Goal: Contribute content

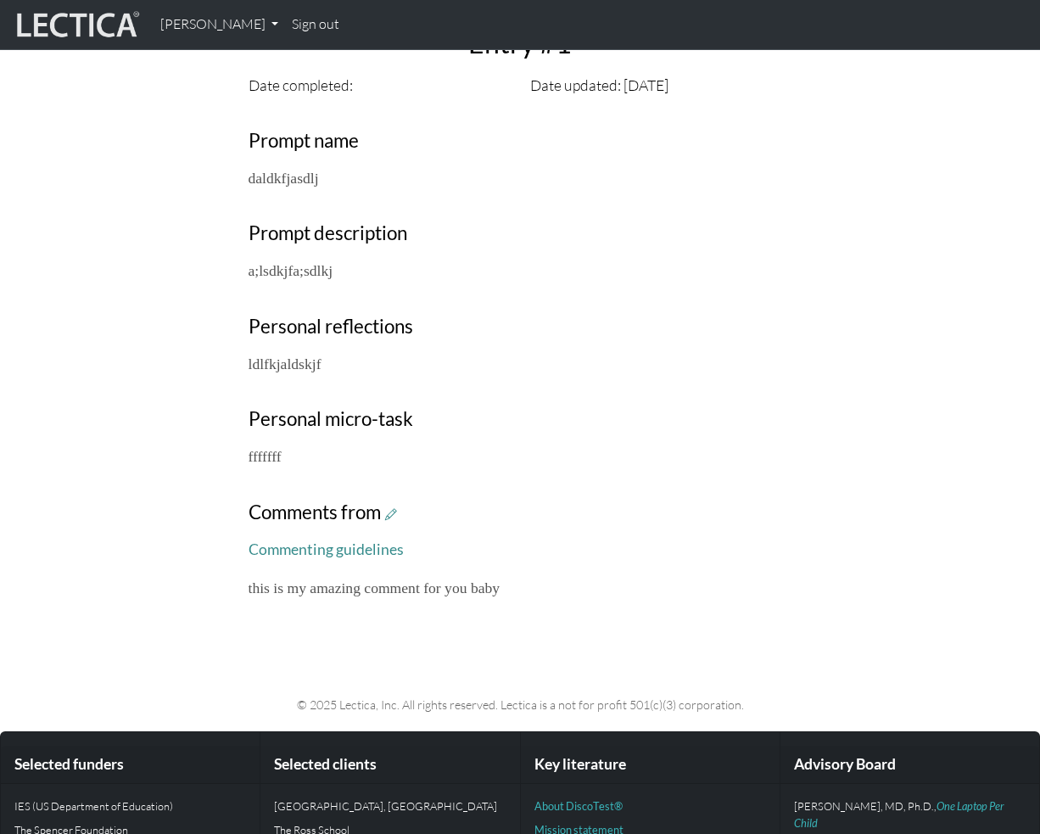
scroll to position [528, 0]
click at [212, 26] on link "[PERSON_NAME]" at bounding box center [220, 25] width 132 height 36
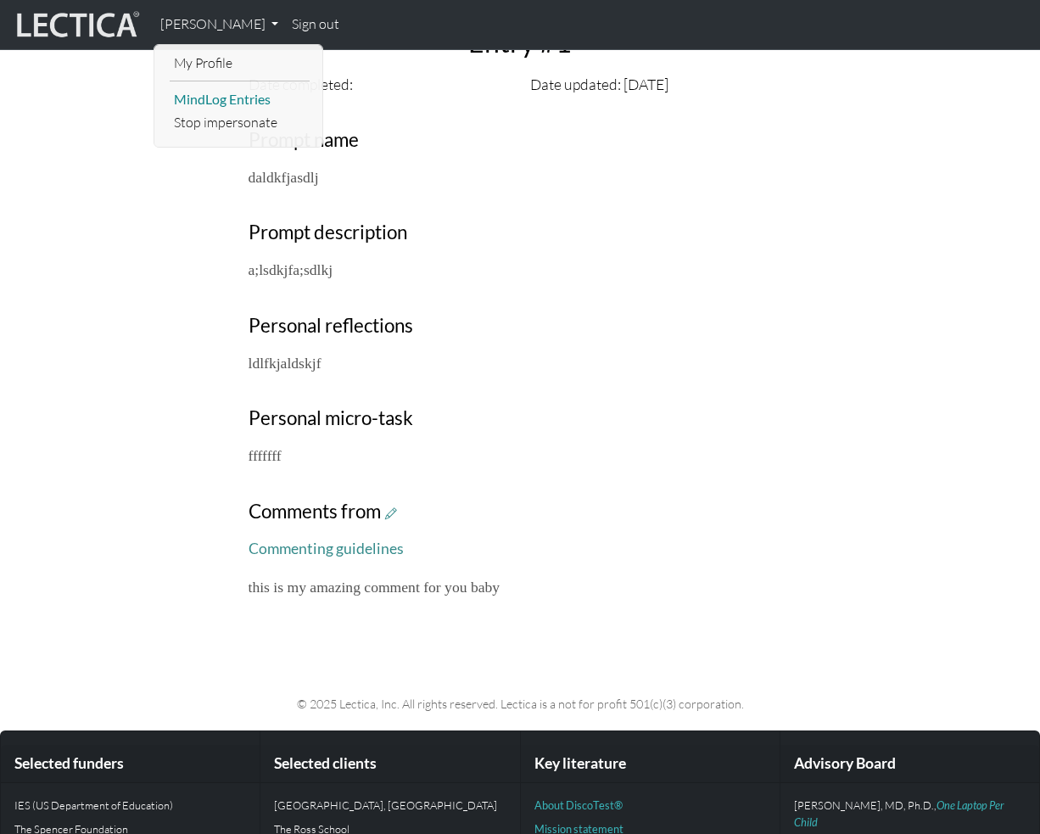
click at [234, 103] on link "MindLog Entries" at bounding box center [240, 99] width 140 height 23
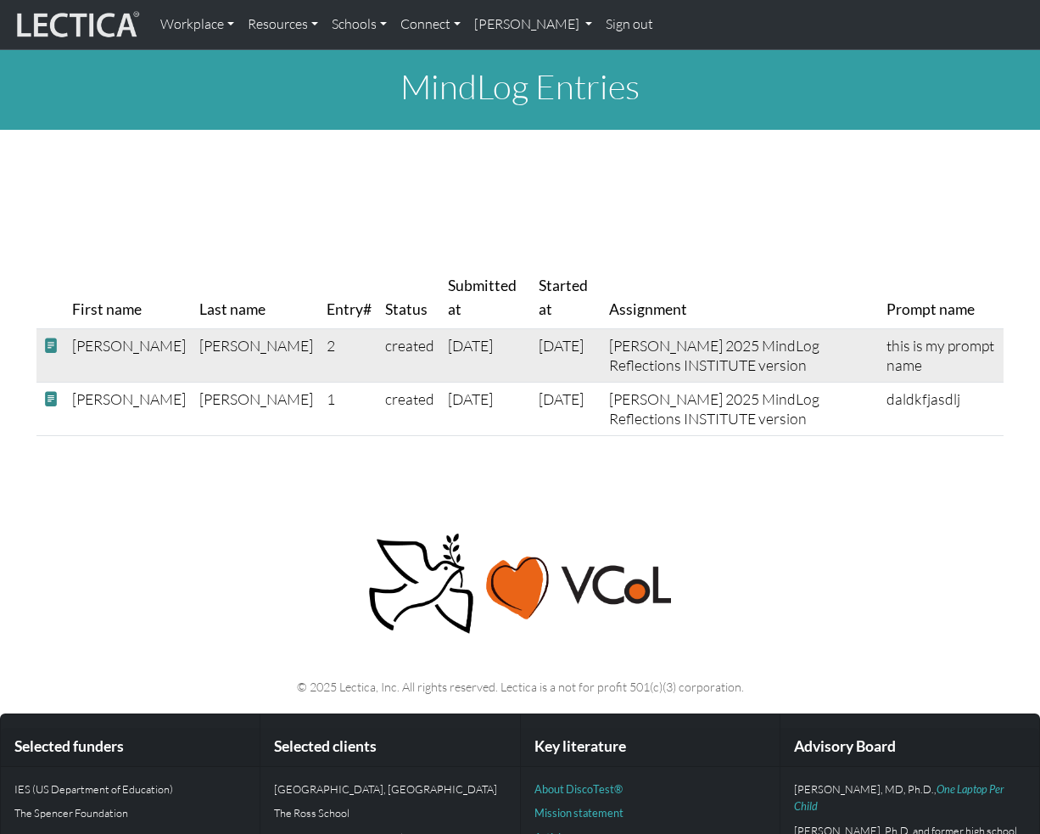
click at [53, 345] on span at bounding box center [50, 346] width 15 height 18
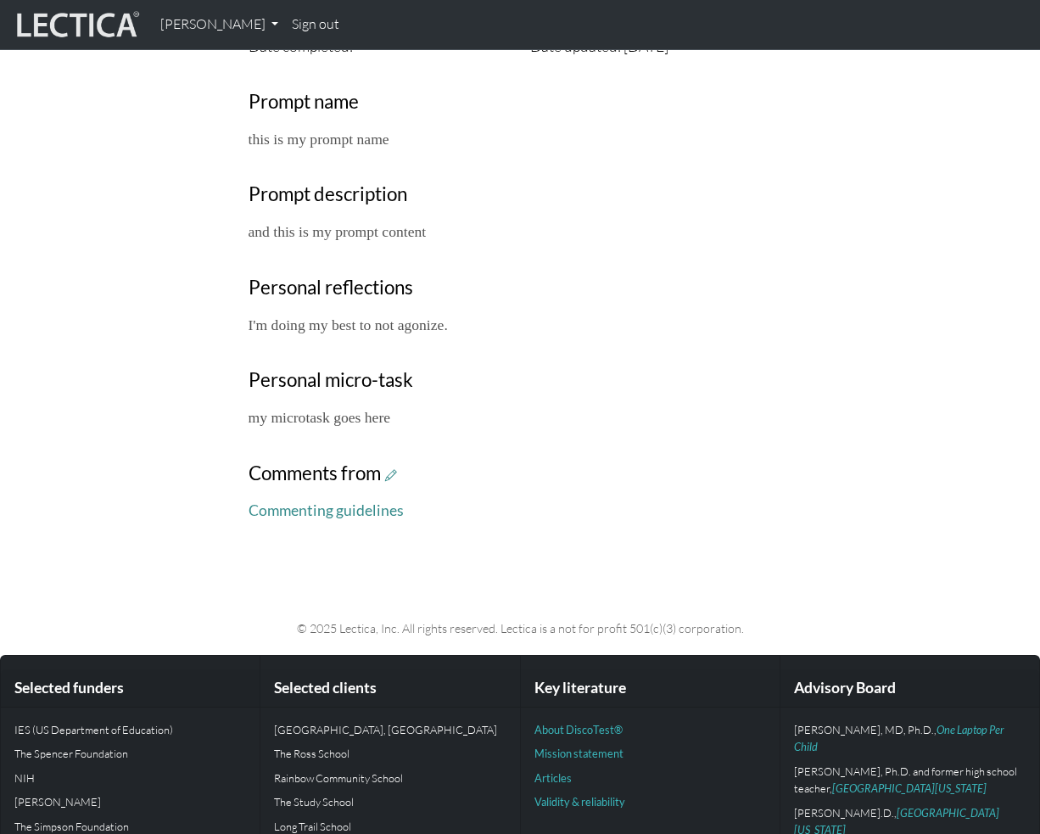
scroll to position [567, 0]
click at [394, 475] on icon at bounding box center [391, 474] width 12 height 14
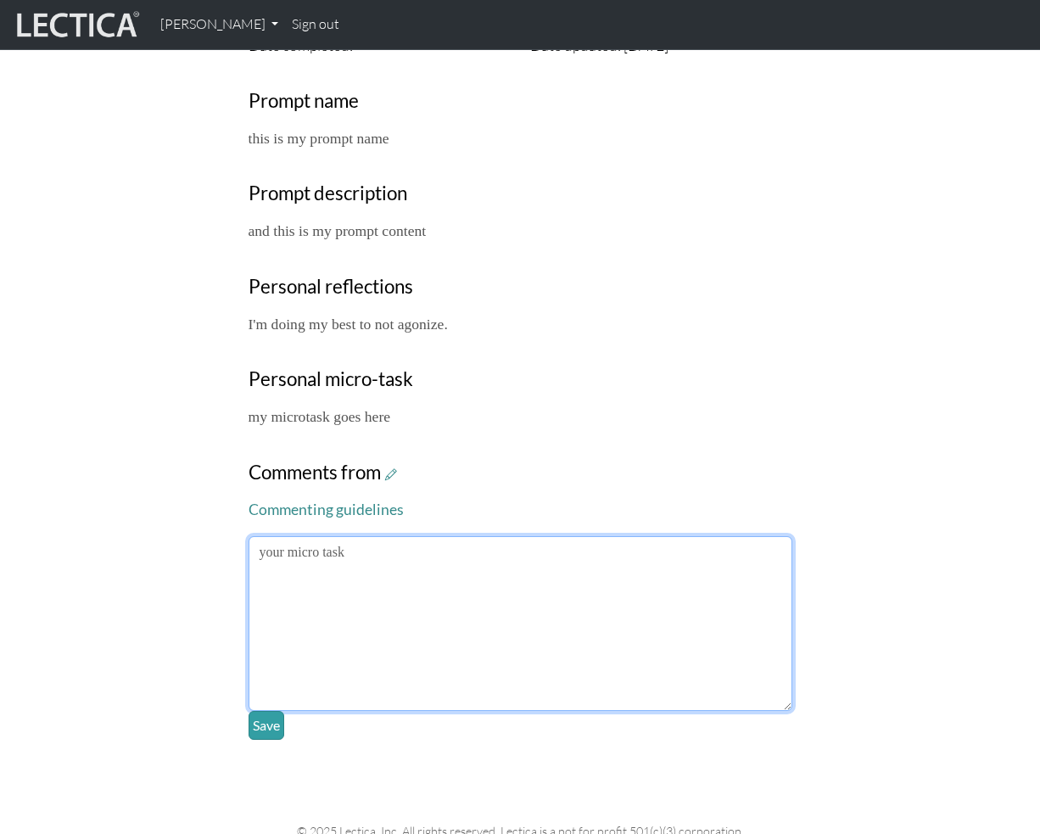
click at [447, 661] on textarea at bounding box center [521, 623] width 544 height 175
drag, startPoint x: 446, startPoint y: 551, endPoint x: 552, endPoint y: 561, distance: 106.5
click at [552, 561] on textarea "Hey [PERSON_NAME], do wat i'm saying.. SAY MY NAME!!" at bounding box center [521, 623] width 544 height 175
type textarea "Hey [PERSON_NAME], do wat i'm saying.. SAY MY NAME!!"
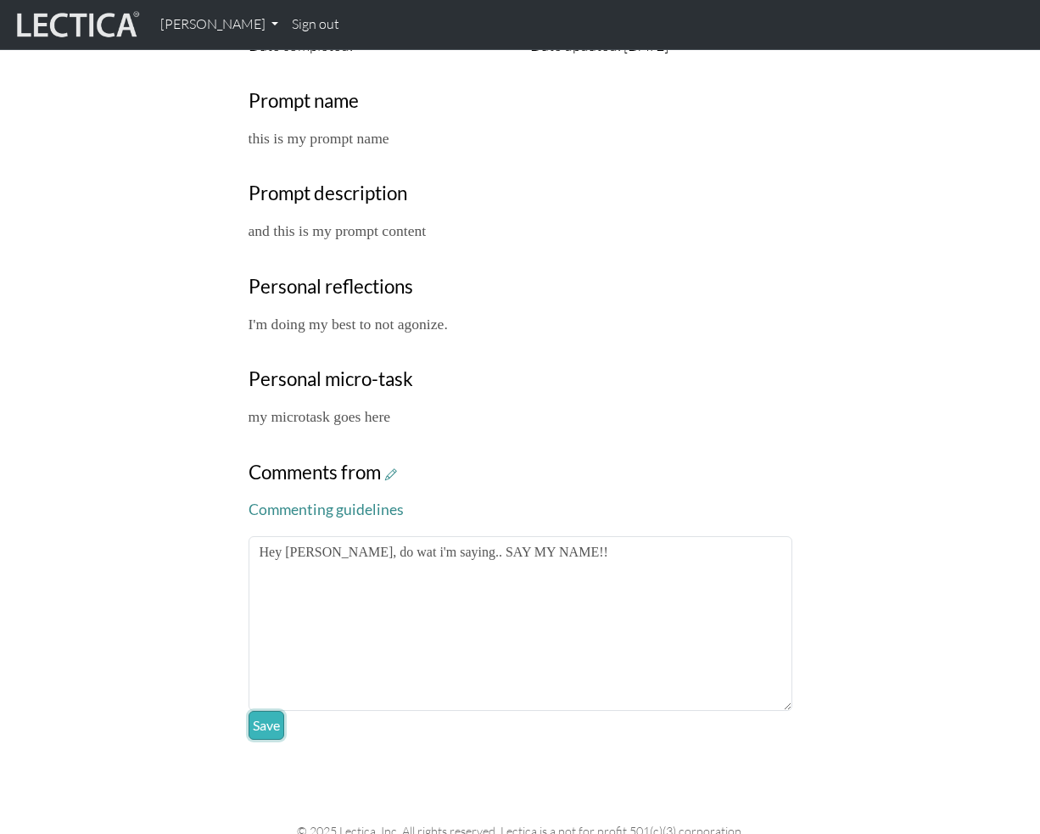
click at [268, 723] on button "Save" at bounding box center [267, 725] width 36 height 29
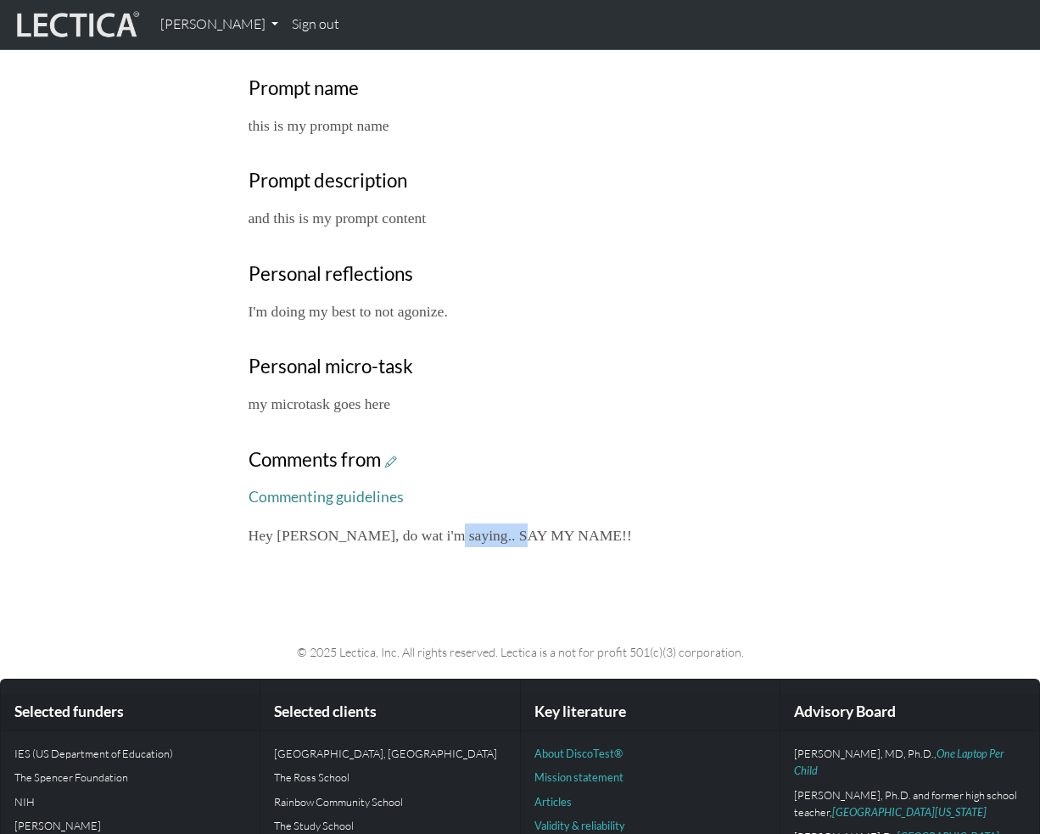
scroll to position [575, 0]
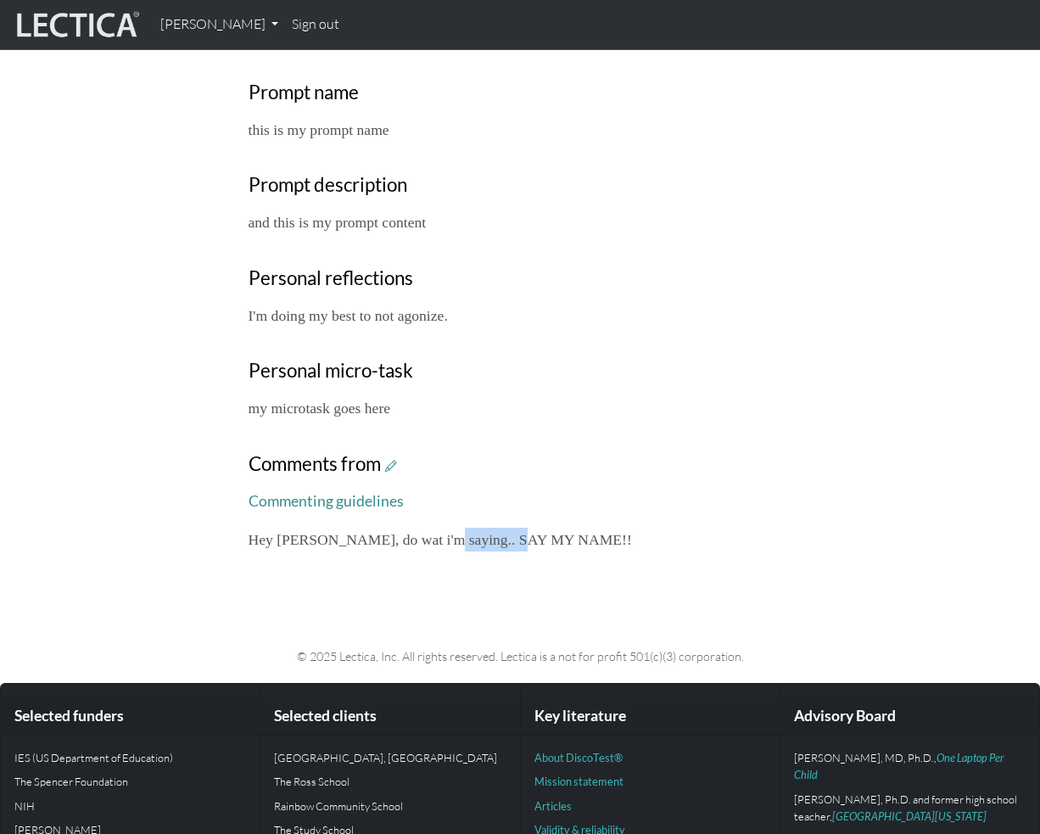
drag, startPoint x: 439, startPoint y: 538, endPoint x: 540, endPoint y: 534, distance: 100.2
click at [540, 534] on p "Hey [PERSON_NAME], do wat i'm saying.. SAY MY NAME!!" at bounding box center [521, 540] width 544 height 24
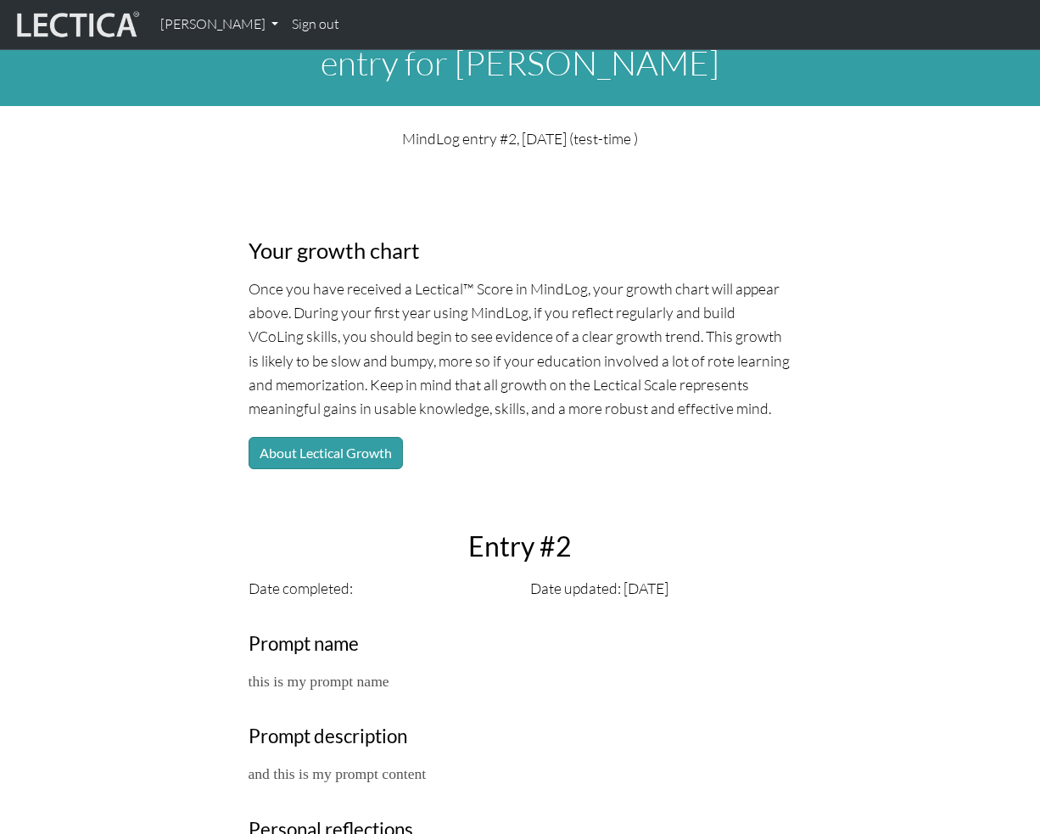
scroll to position [0, 0]
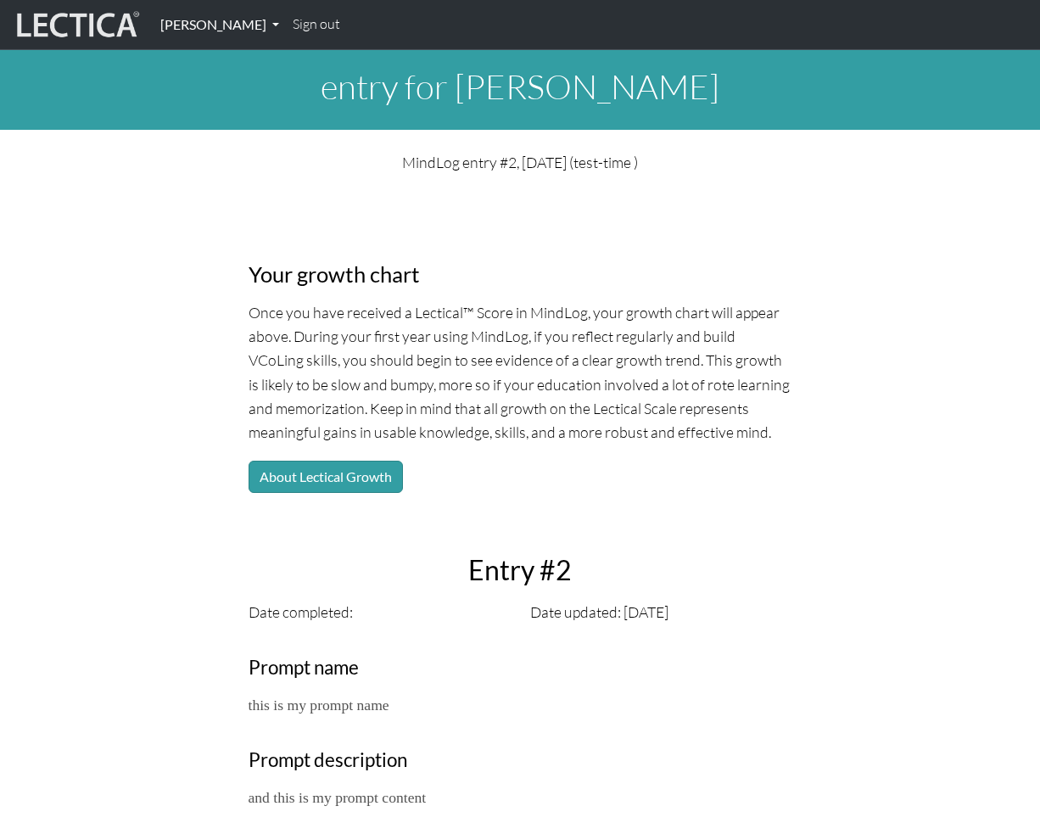
click at [238, 29] on link "[PERSON_NAME]" at bounding box center [220, 25] width 132 height 36
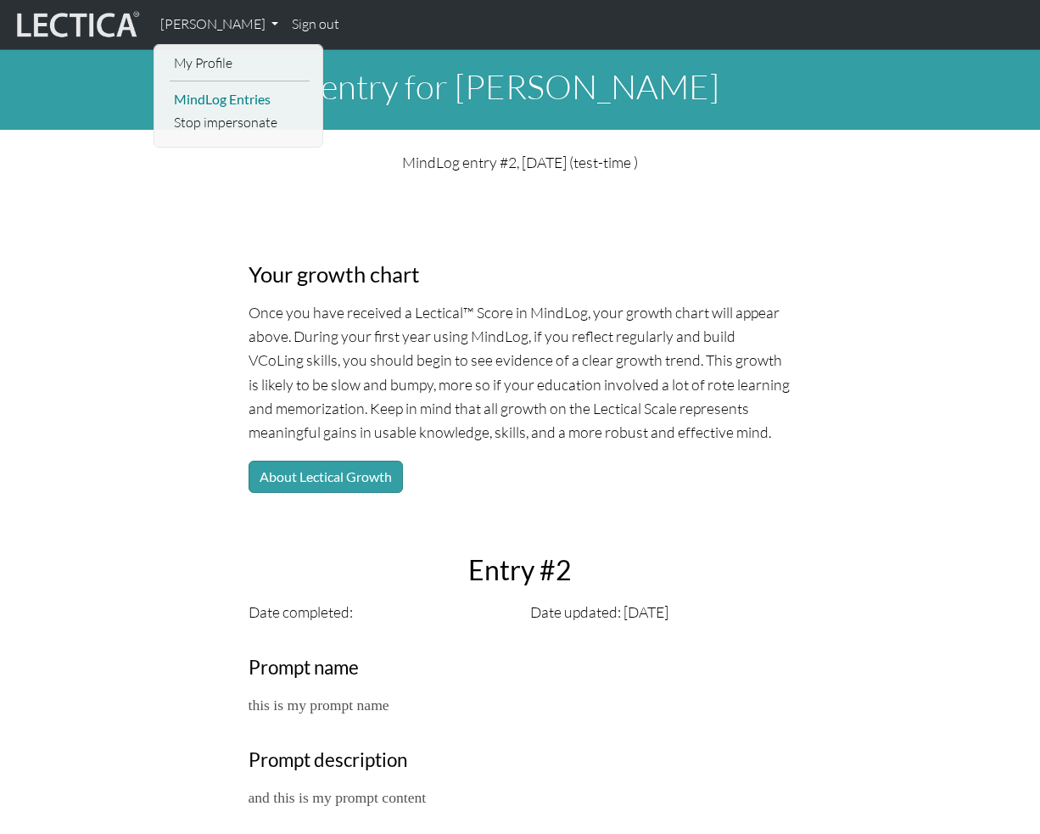
click at [240, 102] on link "MindLog Entries" at bounding box center [240, 99] width 140 height 23
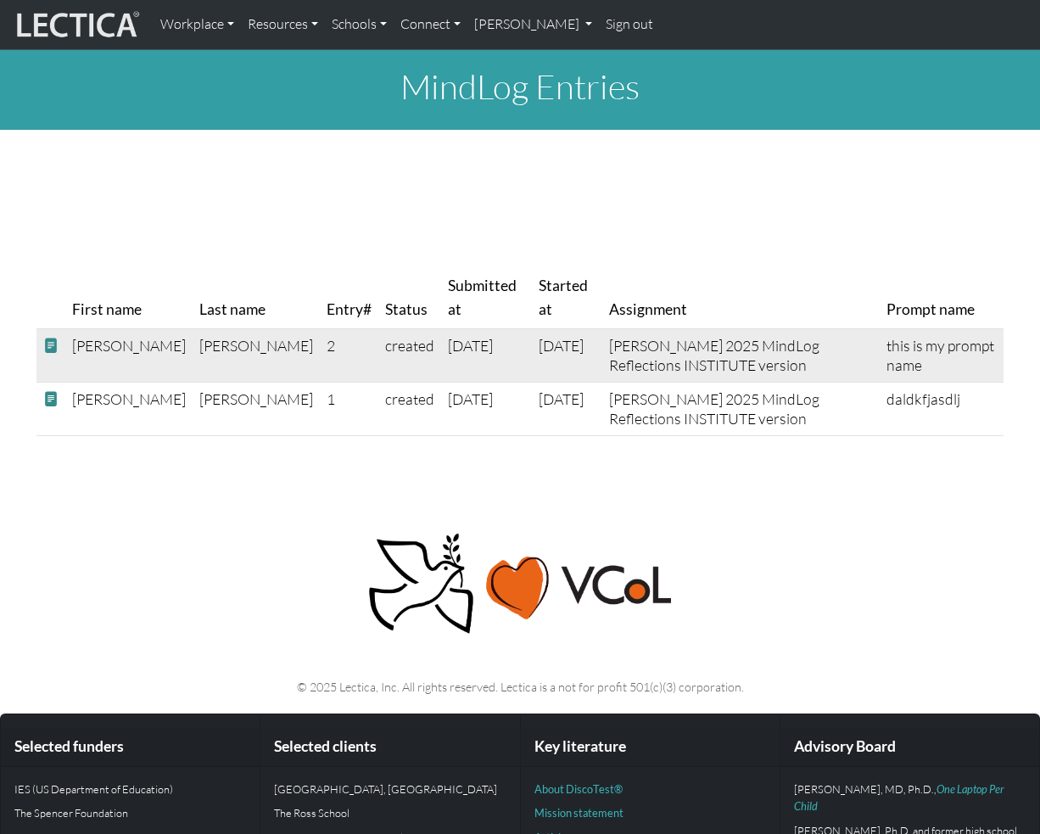
click at [52, 343] on span at bounding box center [50, 346] width 15 height 18
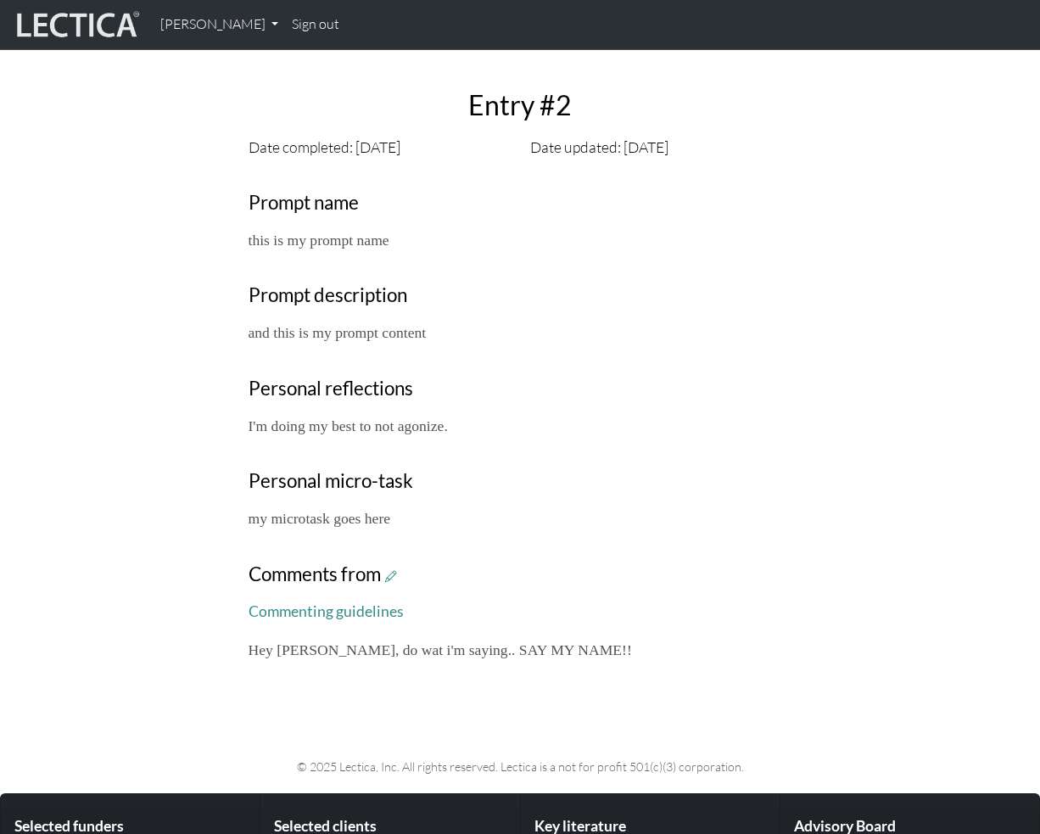
scroll to position [470, 0]
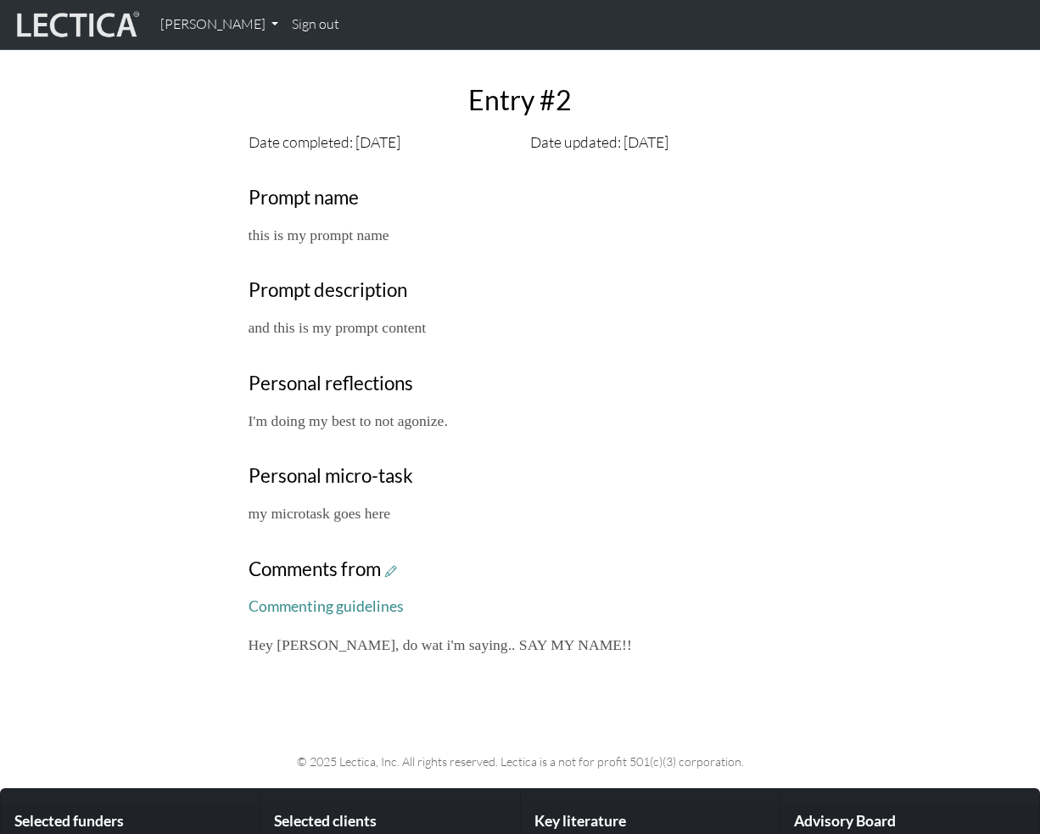
click at [488, 657] on div "Your growth chart Once you have received a Lectical™ Score in MindLog, your gro…" at bounding box center [520, 214] width 564 height 912
drag, startPoint x: 513, startPoint y: 643, endPoint x: 281, endPoint y: 643, distance: 232.4
click at [281, 643] on p "Hey [PERSON_NAME], do wat i'm saying.. SAY MY NAME!!" at bounding box center [521, 645] width 544 height 24
click at [657, 535] on div "Your growth chart Once you have received a Lectical™ Score in MindLog, your gro…" at bounding box center [520, 214] width 564 height 912
drag, startPoint x: 281, startPoint y: 648, endPoint x: 555, endPoint y: 654, distance: 274.1
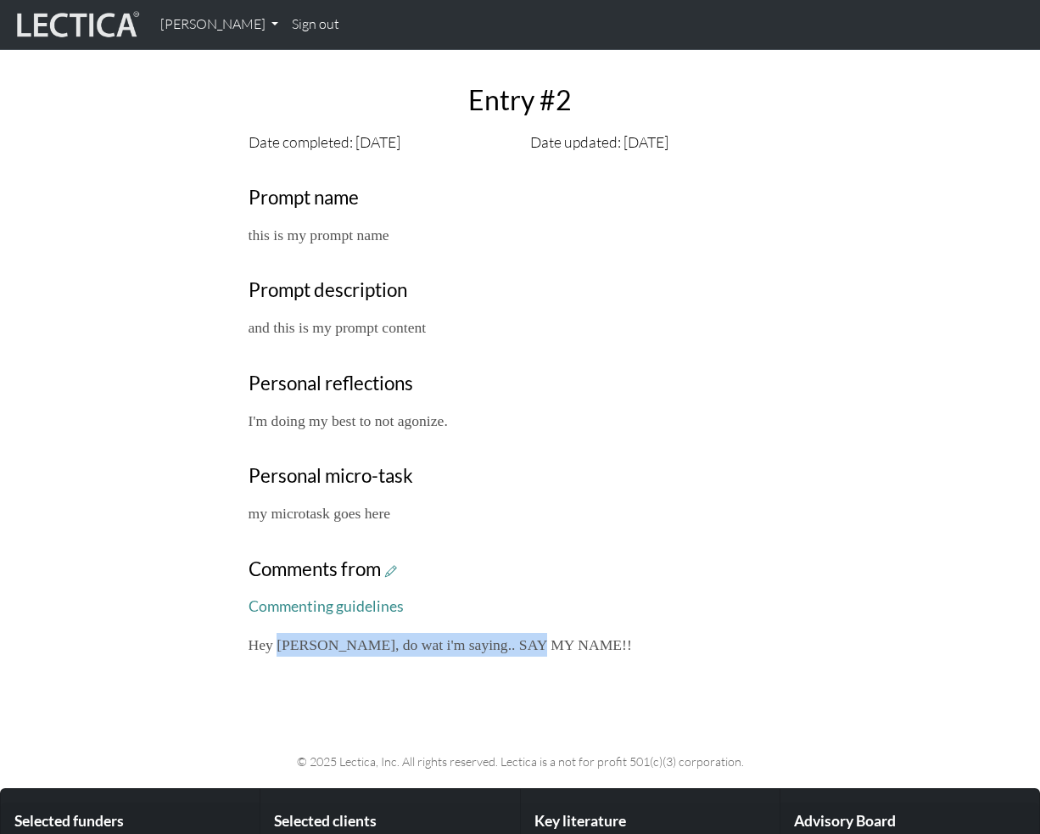
click at [555, 654] on p "Hey [PERSON_NAME], do wat i'm saying.. SAY MY NAME!!" at bounding box center [521, 645] width 544 height 24
click at [719, 527] on div "Your growth chart Once you have received a Lectical™ Score in MindLog, your gro…" at bounding box center [520, 214] width 564 height 912
click at [723, 327] on p "and this is my prompt content" at bounding box center [521, 328] width 544 height 24
click at [391, 569] on icon at bounding box center [391, 570] width 12 height 14
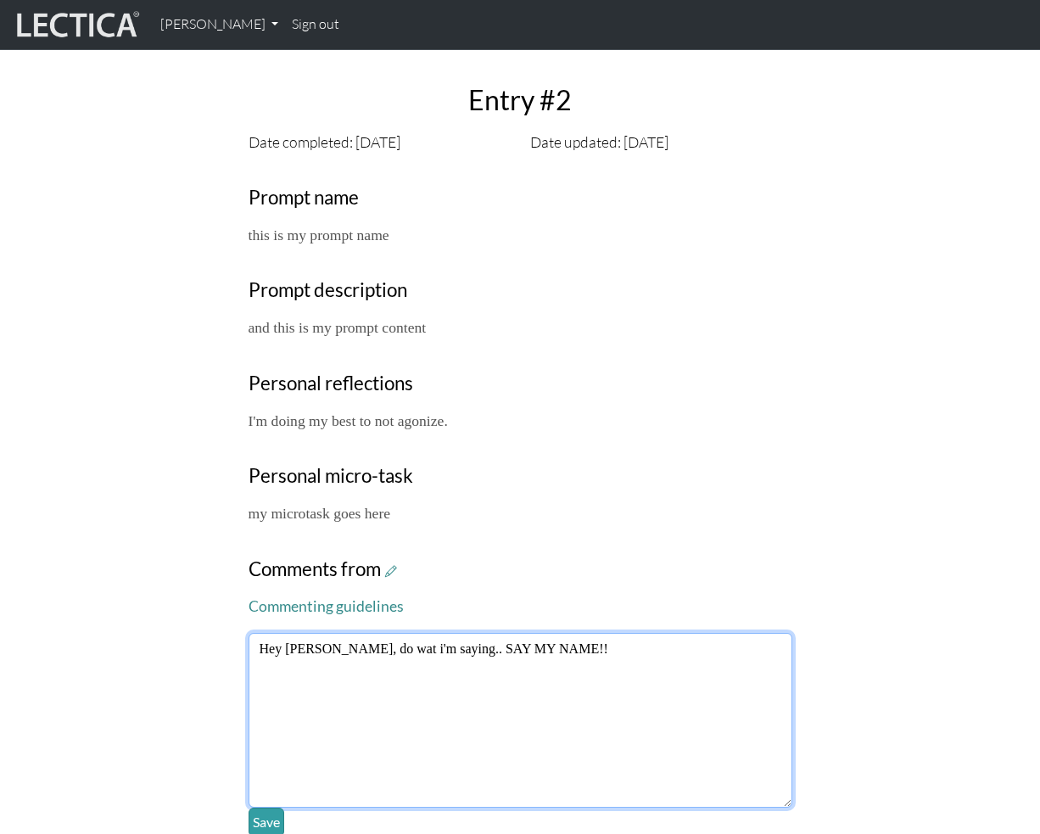
click at [549, 664] on textarea "Hey [PERSON_NAME], do wat i'm saying.. SAY MY NAME!!" at bounding box center [521, 720] width 544 height 175
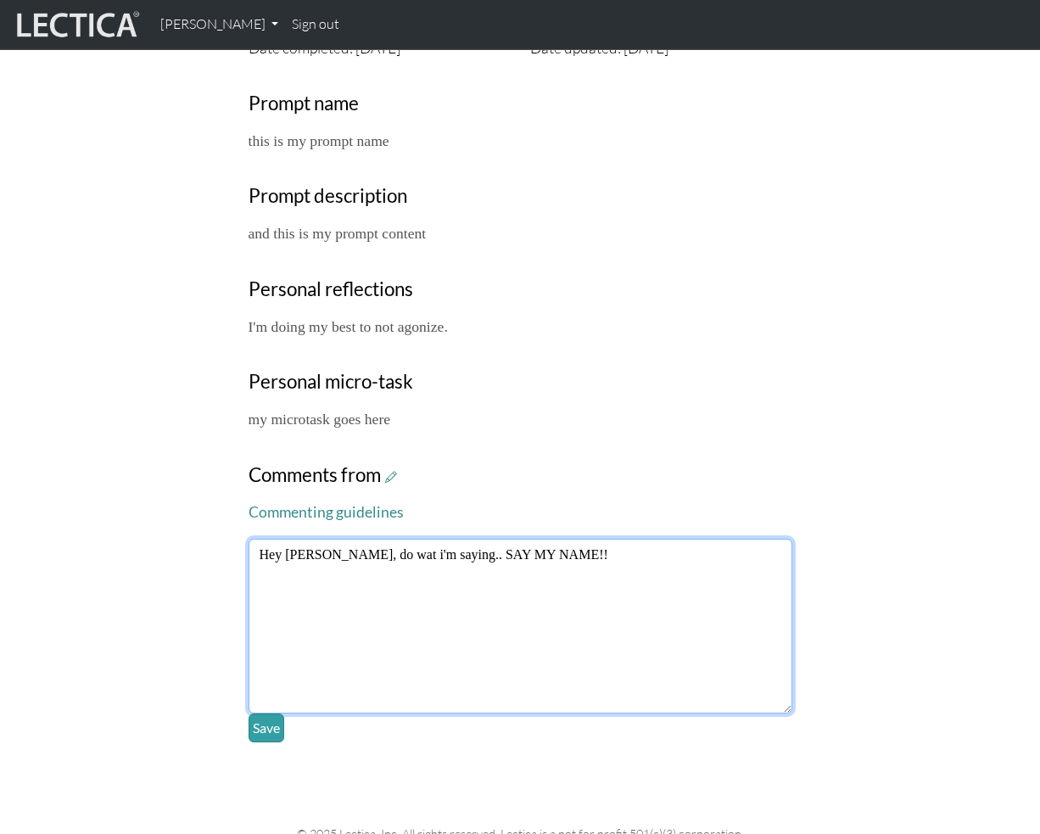
scroll to position [580, 0]
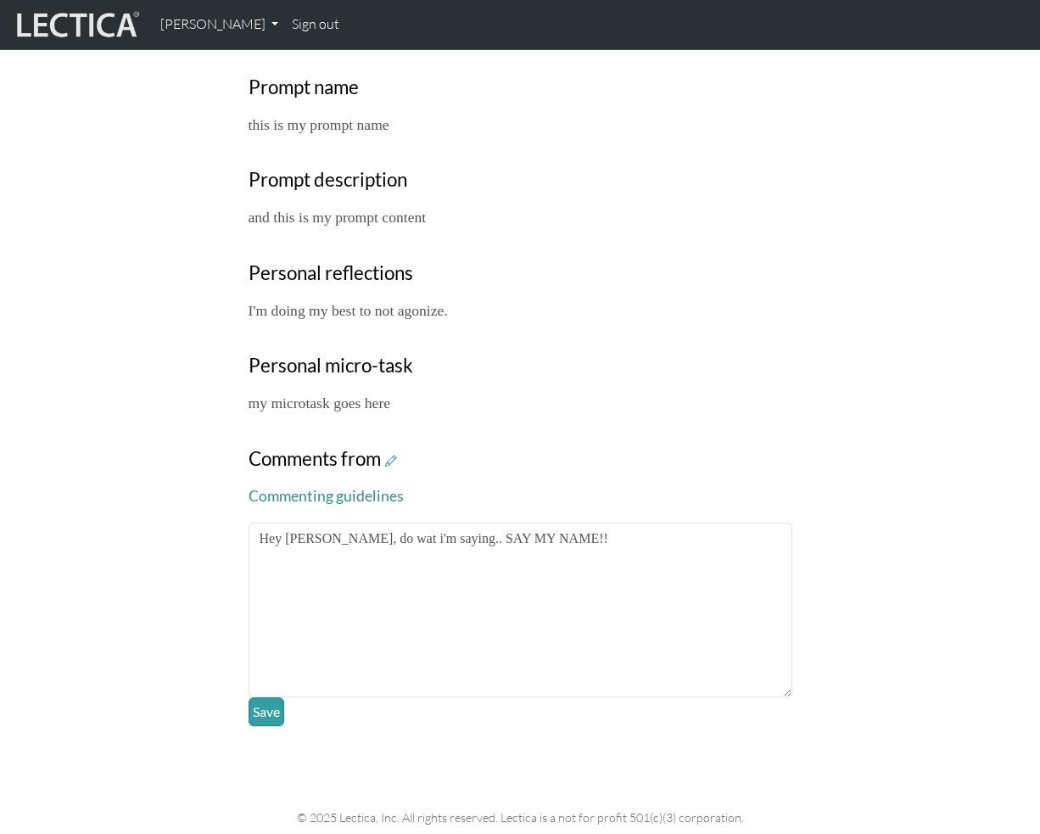
click at [772, 310] on p "I'm doing my best to not agonize." at bounding box center [521, 311] width 544 height 24
